Goal: Transaction & Acquisition: Book appointment/travel/reservation

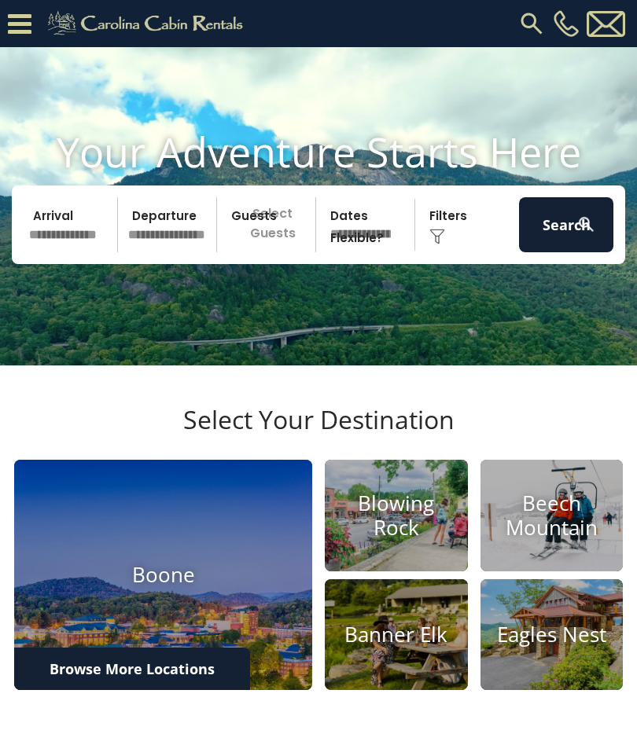
click at [542, 17] on img at bounding box center [531, 23] width 28 height 28
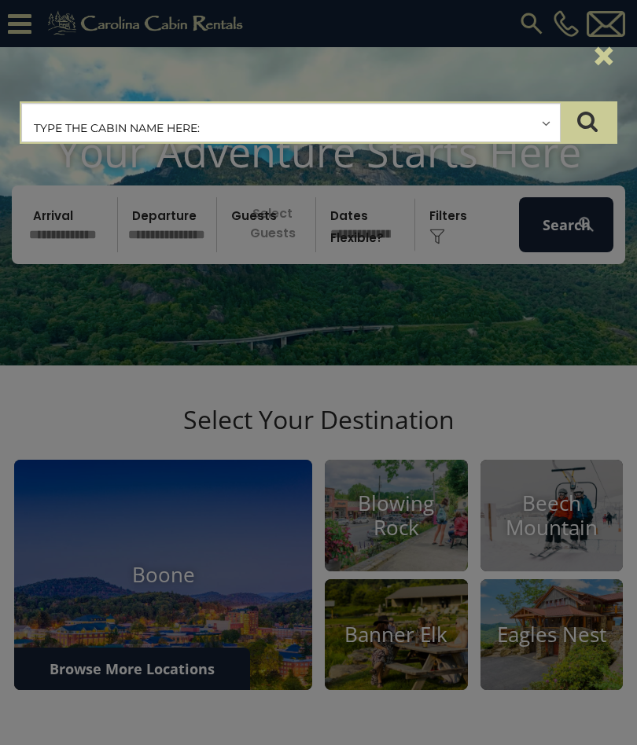
click at [552, 120] on input "text" at bounding box center [291, 123] width 538 height 39
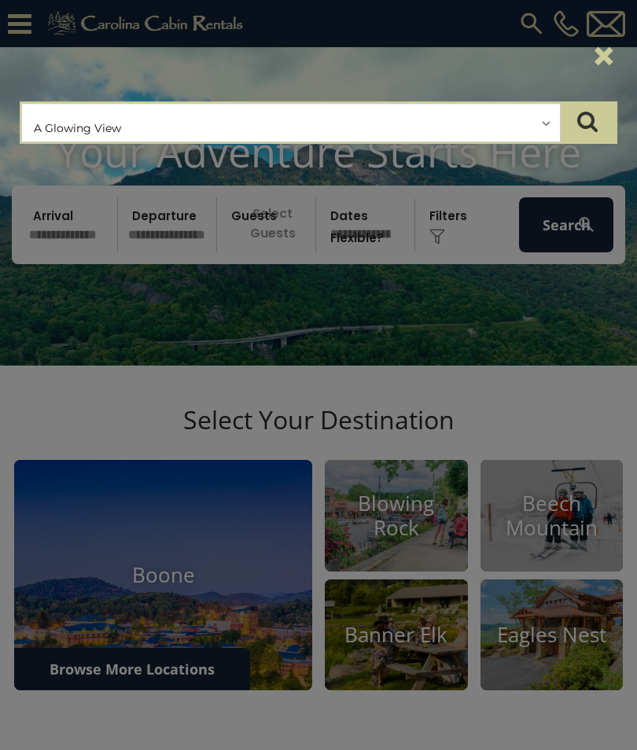
click at [554, 120] on input "text" at bounding box center [291, 123] width 538 height 39
click at [589, 118] on icon "submit" at bounding box center [587, 121] width 20 height 22
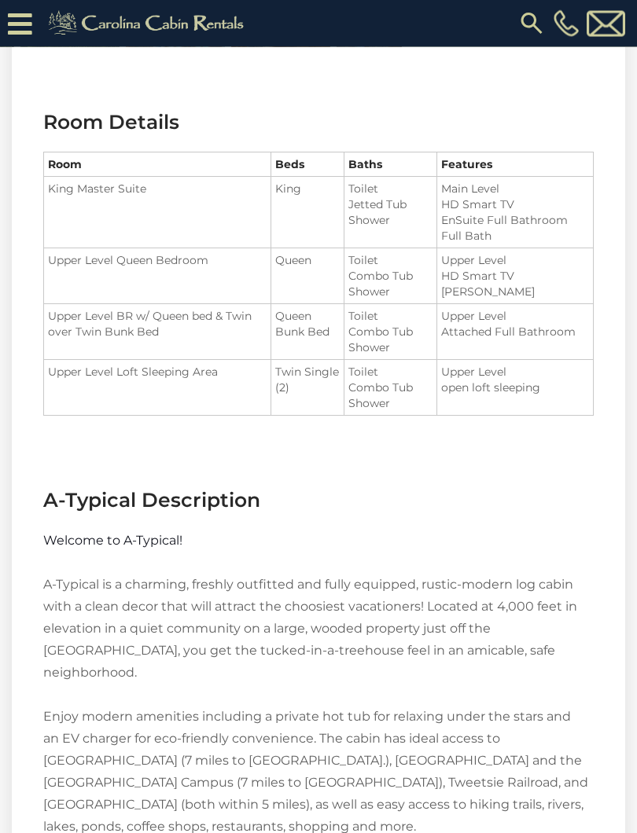
scroll to position [1925, 0]
click at [544, 658] on p "A-Typical is a charming, freshly outfitted and fully equipped, rustic-modern lo…" at bounding box center [318, 706] width 550 height 264
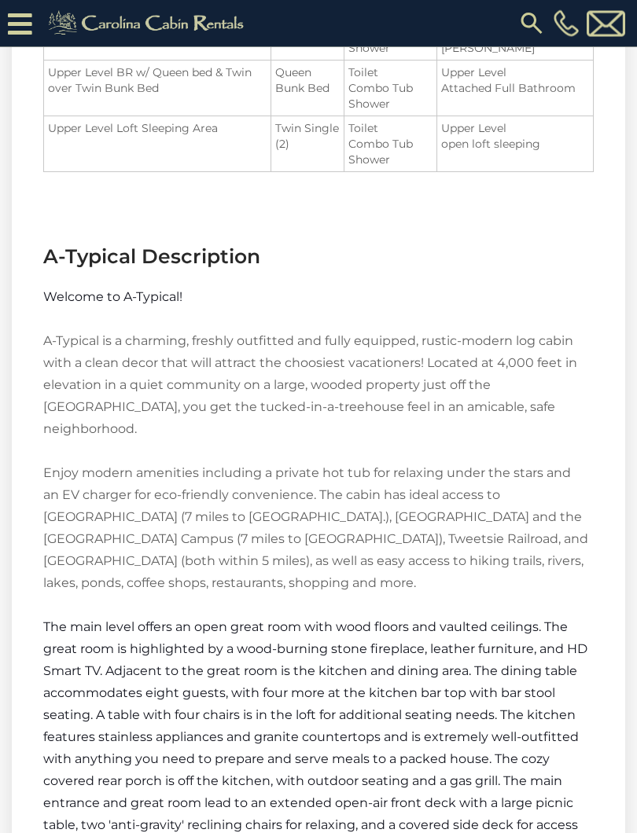
scroll to position [2169, 0]
click at [550, 641] on span "The main level offers an open great room with wood floors and vaulted ceilings.…" at bounding box center [315, 747] width 544 height 257
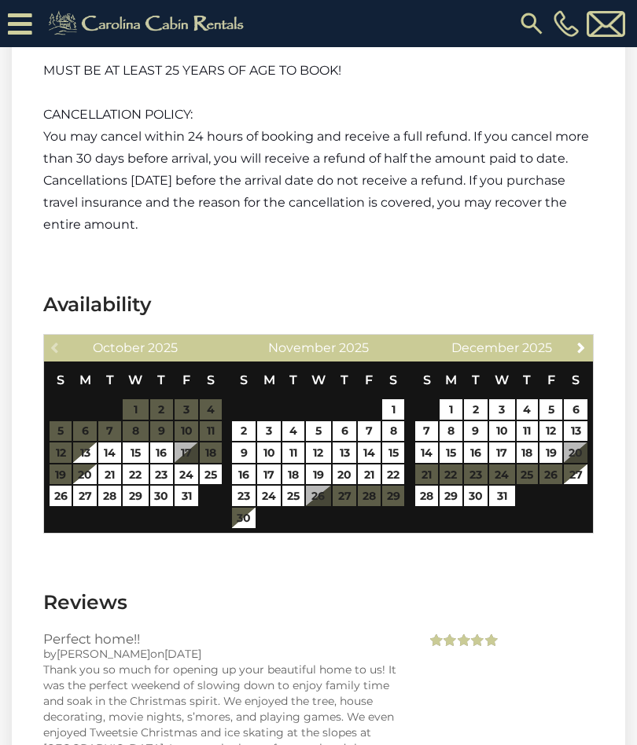
scroll to position [4044, 0]
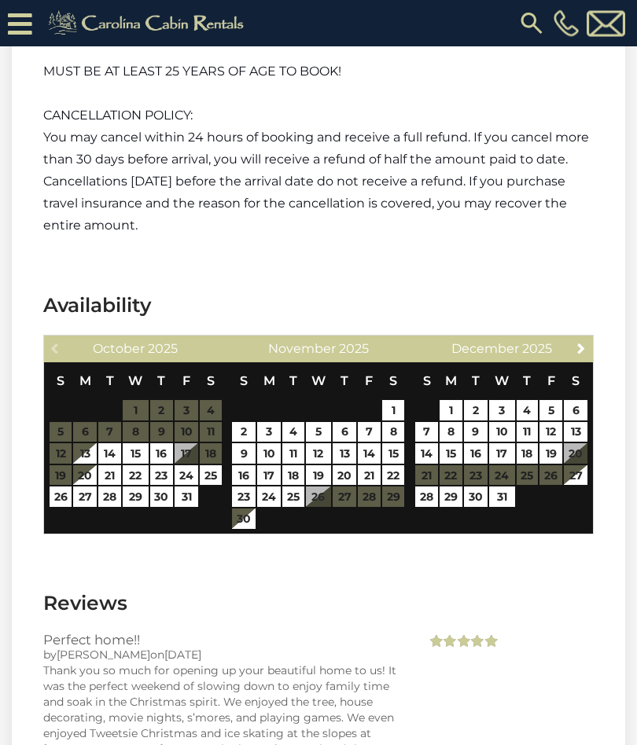
click at [542, 682] on div "Perfect home!! by [PERSON_NAME] on [DATE] Thank you so much for opening up your…" at bounding box center [318, 718] width 574 height 171
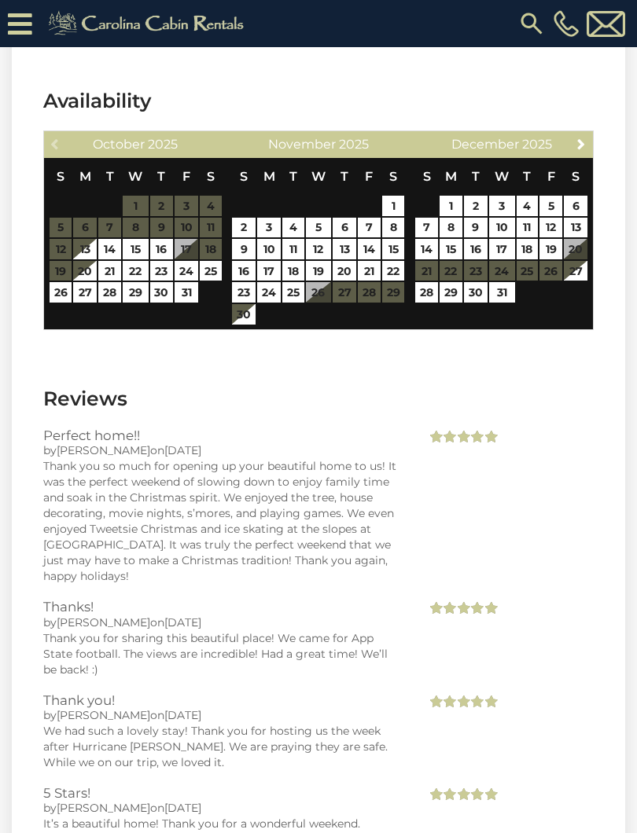
scroll to position [4255, 0]
